Goal: Information Seeking & Learning: Understand process/instructions

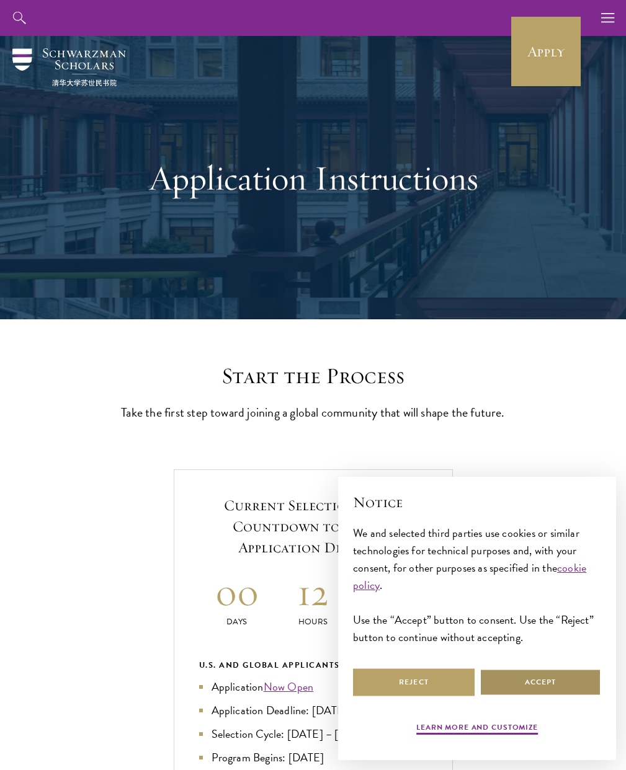
click at [539, 680] on button "Accept" at bounding box center [540, 683] width 122 height 28
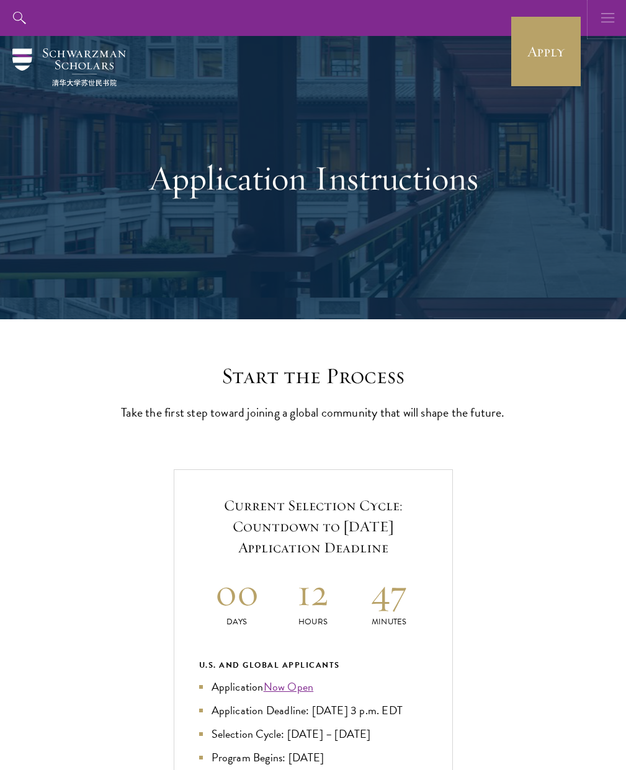
click at [613, 14] on icon "button" at bounding box center [608, 18] width 14 height 36
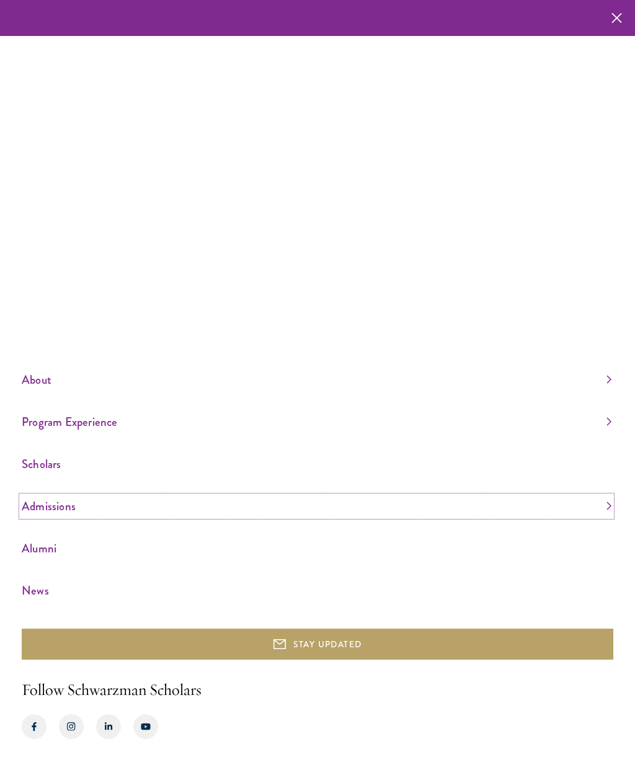
click at [89, 504] on link "Admissions" at bounding box center [317, 506] width 590 height 20
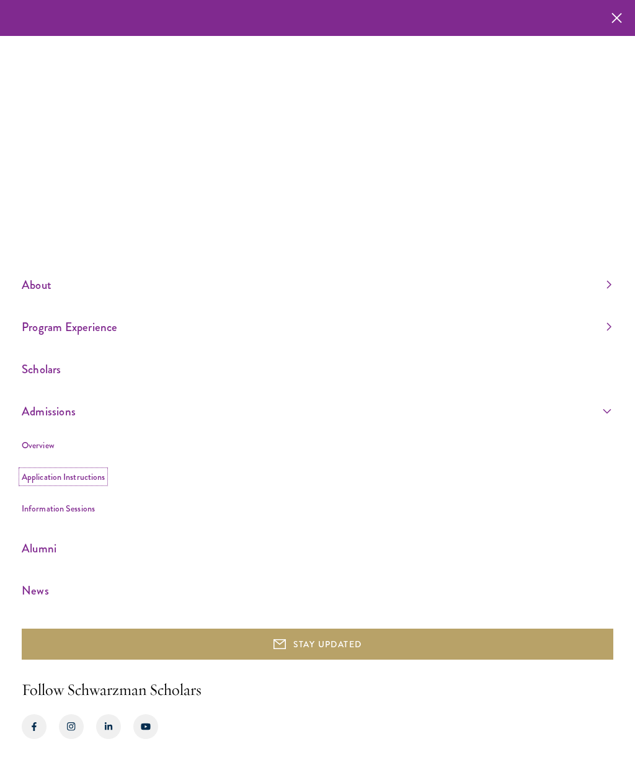
click at [66, 480] on link "Application Instructions" at bounding box center [63, 477] width 83 height 12
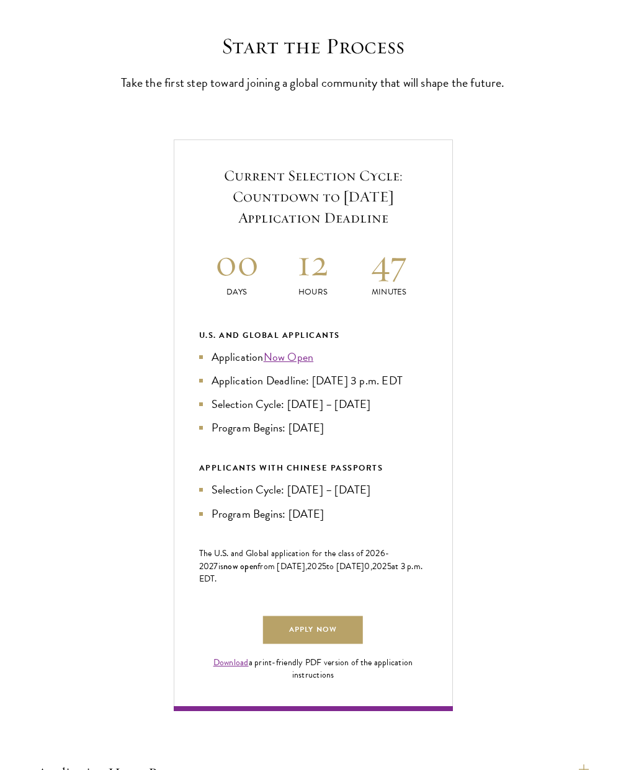
scroll to position [619, 0]
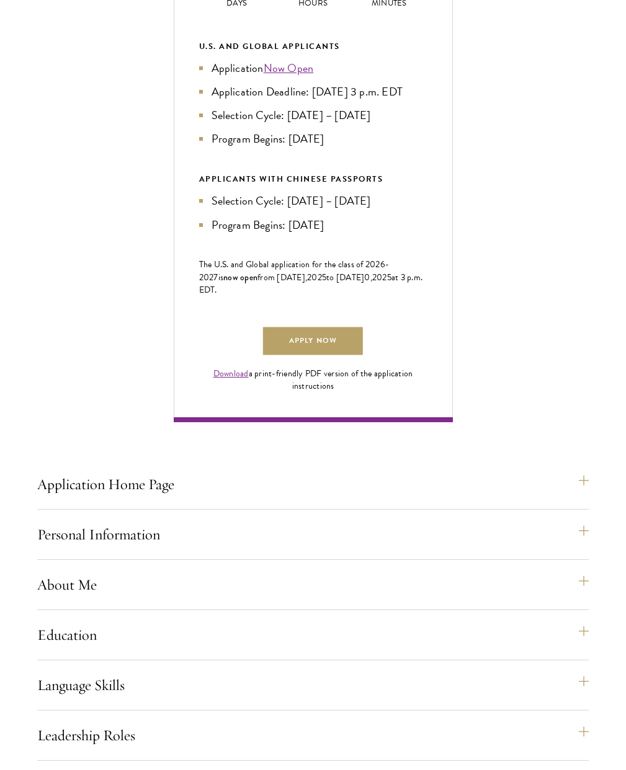
click at [207, 297] on span "at 3 p.m. EDT." at bounding box center [311, 283] width 224 height 25
click at [203, 297] on span "at 3 p.m. EDT." at bounding box center [311, 283] width 224 height 25
click at [200, 297] on span "at 3 p.m. EDT." at bounding box center [311, 283] width 224 height 25
drag, startPoint x: 200, startPoint y: 329, endPoint x: 214, endPoint y: 330, distance: 13.7
click at [214, 297] on span "at 3 p.m. EDT." at bounding box center [311, 283] width 224 height 25
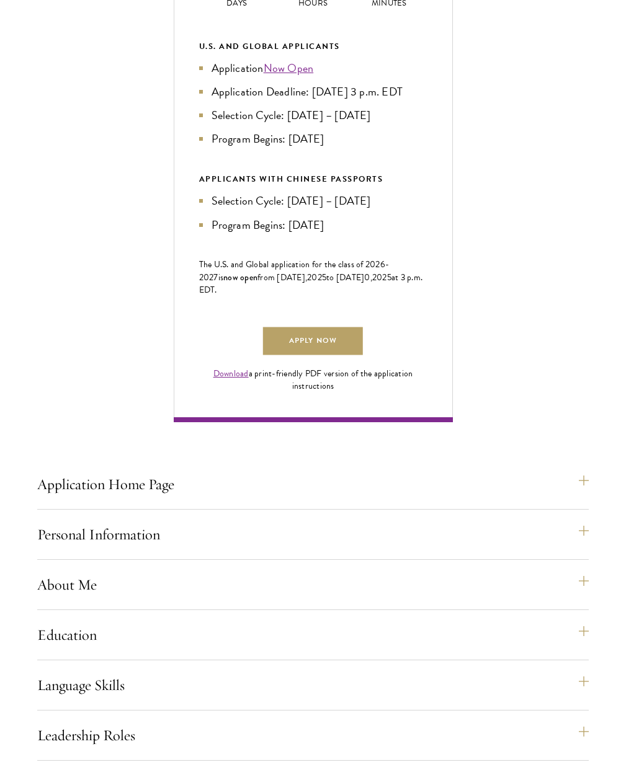
copy span "EDT."
click at [324, 100] on li "Application Deadline: [DATE] 3 p.m. EDT" at bounding box center [313, 91] width 228 height 17
drag, startPoint x: 313, startPoint y: 113, endPoint x: 422, endPoint y: 113, distance: 109.8
click at [422, 100] on li "Application Deadline: [DATE] 3 p.m. EDT" at bounding box center [313, 91] width 228 height 17
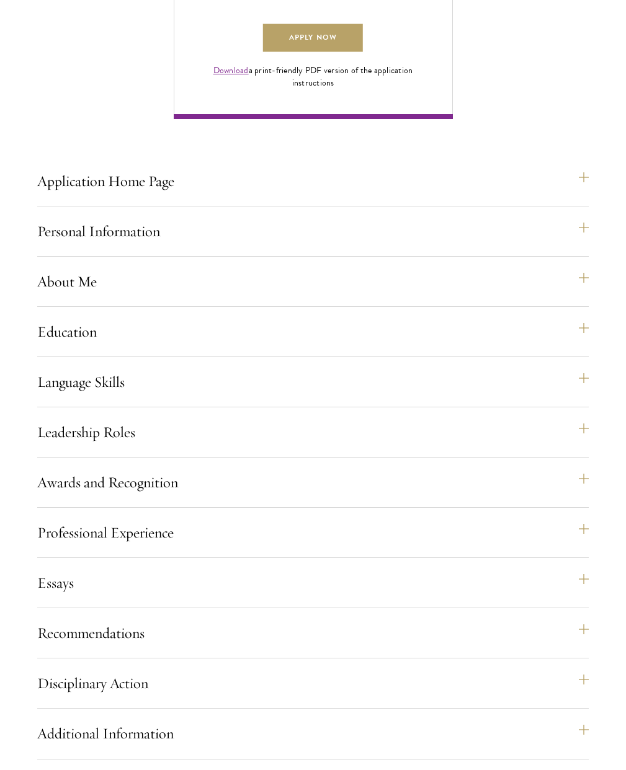
scroll to position [953, 0]
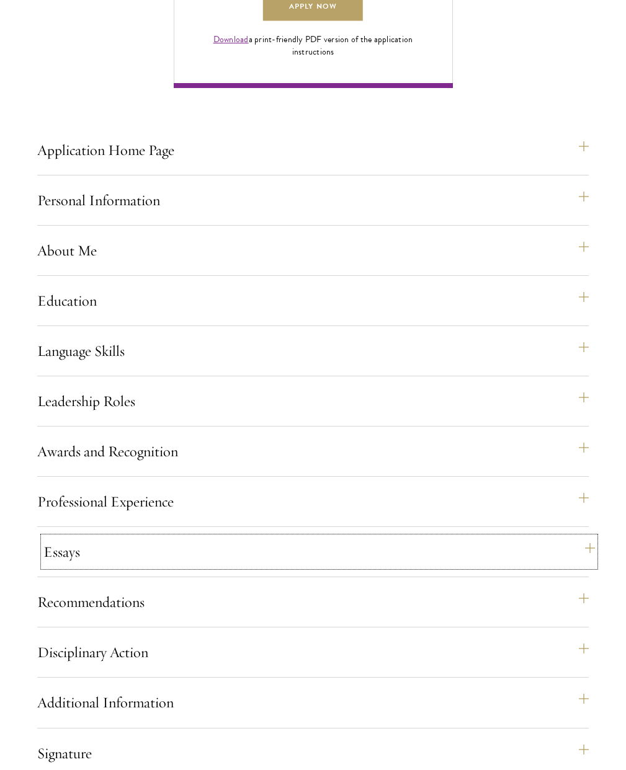
click at [114, 567] on button "Essays" at bounding box center [318, 552] width 551 height 30
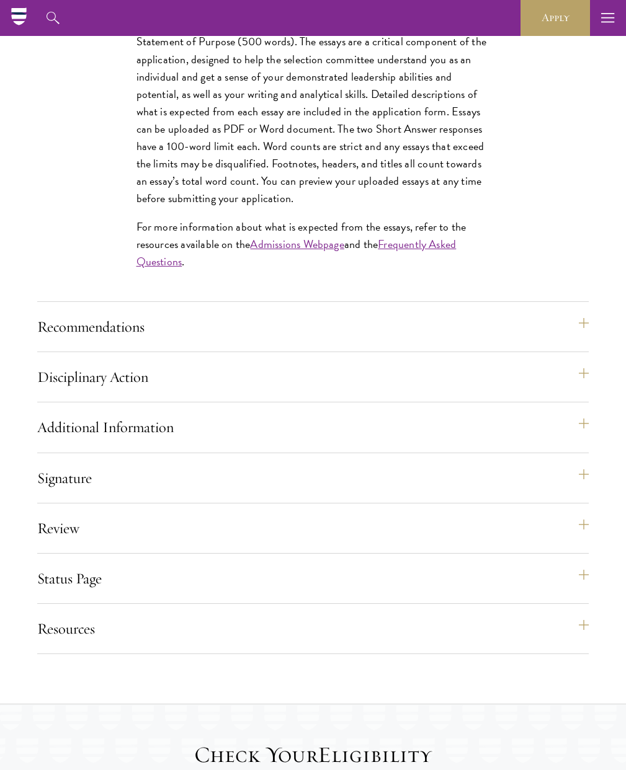
scroll to position [1543, 0]
